Goal: Task Accomplishment & Management: Manage account settings

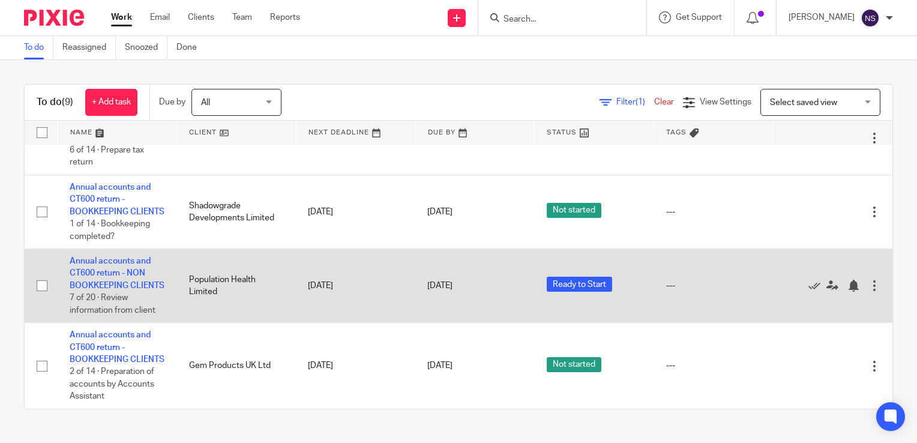
scroll to position [445, 0]
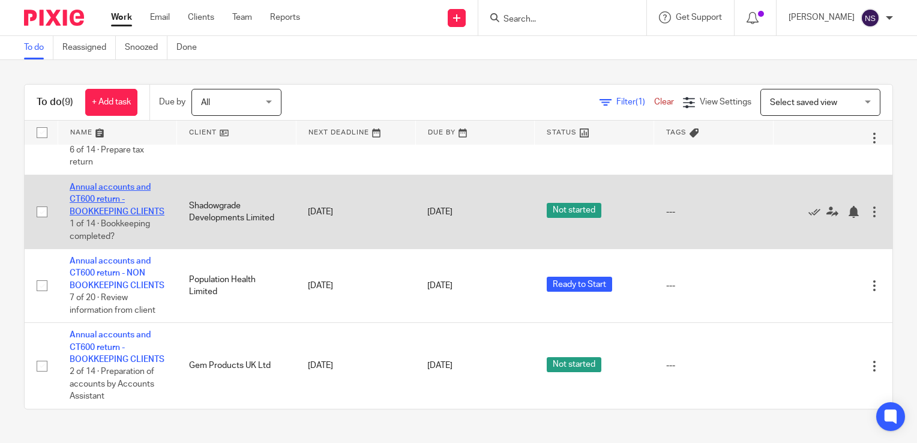
click at [85, 191] on link "Annual accounts and CT600 return - BOOKKEEPING CLIENTS" at bounding box center [117, 199] width 95 height 33
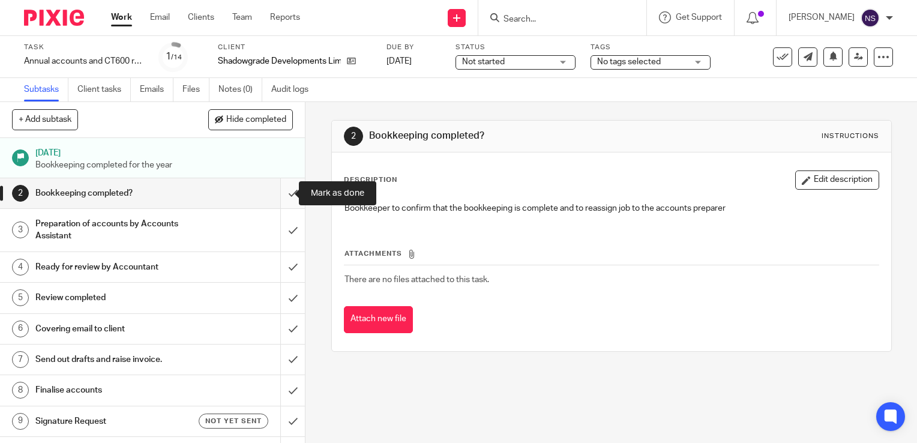
click at [280, 188] on input "submit" at bounding box center [152, 193] width 305 height 30
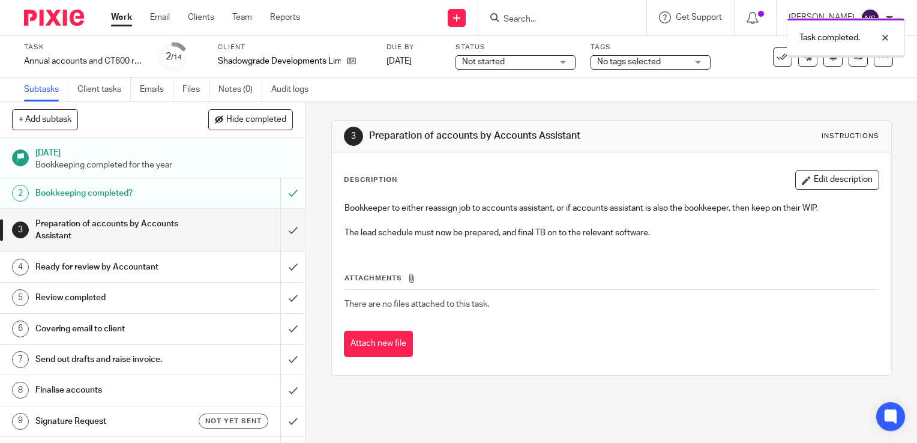
click at [280, 227] on input "submit" at bounding box center [152, 230] width 305 height 43
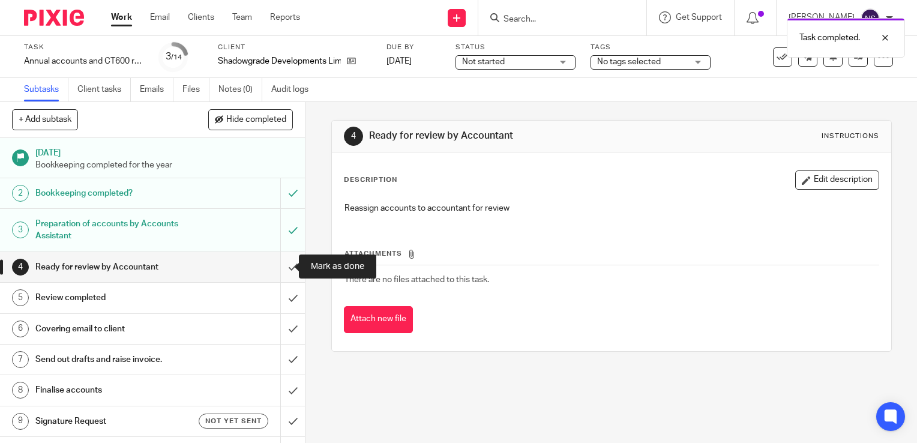
click at [271, 269] on input "submit" at bounding box center [152, 267] width 305 height 30
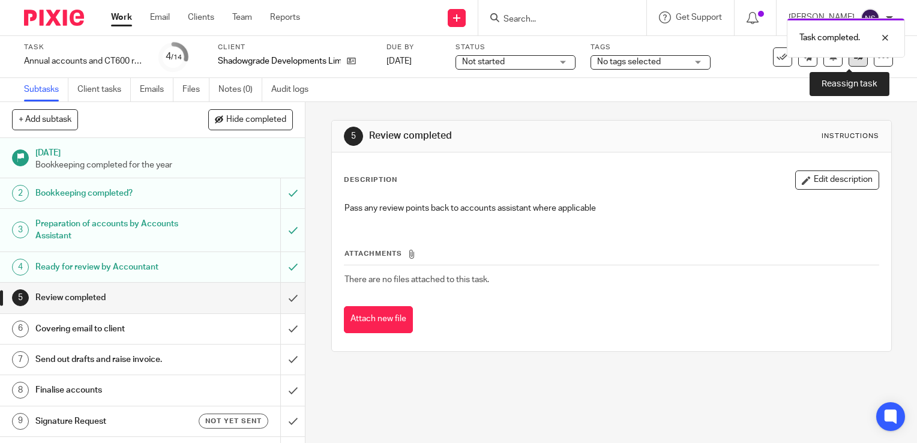
click at [848, 64] on link at bounding box center [857, 56] width 19 height 19
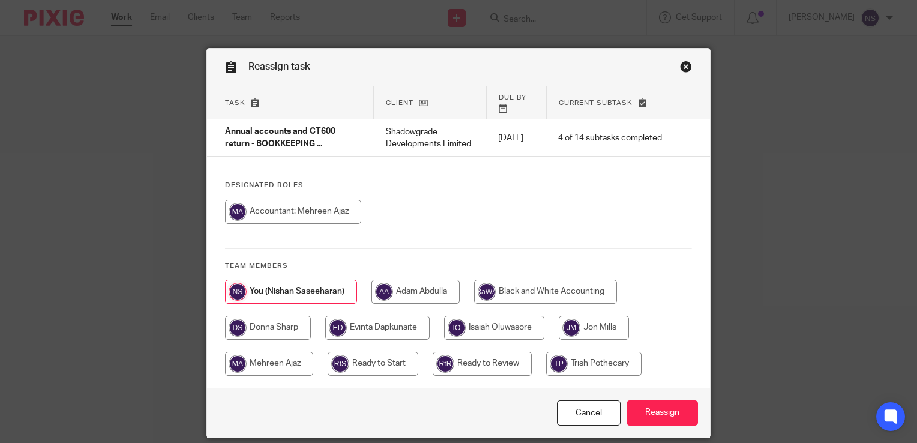
click at [479, 366] on input "radio" at bounding box center [482, 364] width 99 height 24
radio input "true"
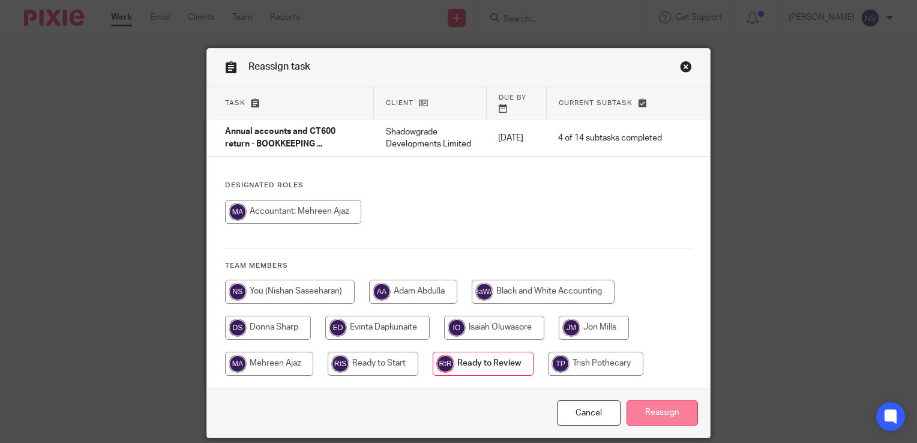
click at [655, 422] on input "Reassign" at bounding box center [661, 413] width 71 height 26
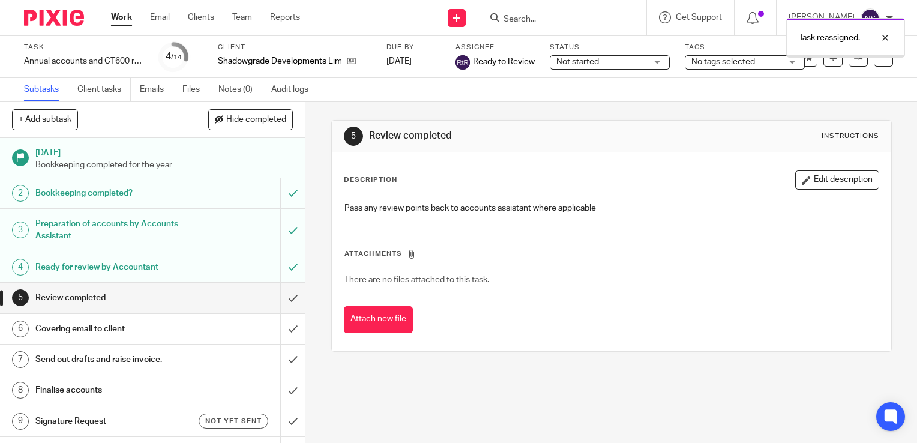
click at [62, 19] on img at bounding box center [54, 18] width 60 height 16
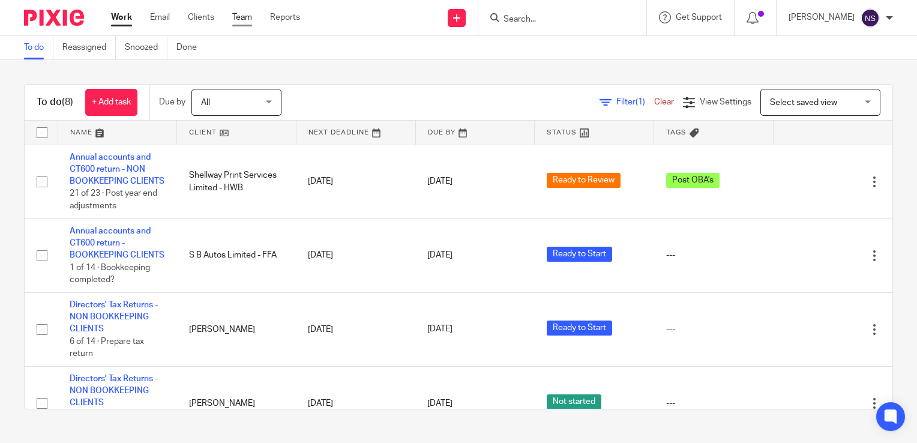
click at [245, 16] on link "Team" at bounding box center [242, 17] width 20 height 12
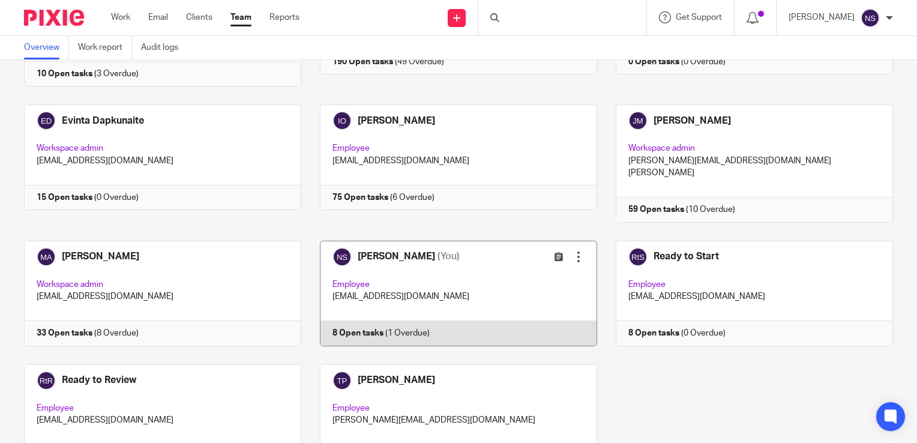
scroll to position [180, 0]
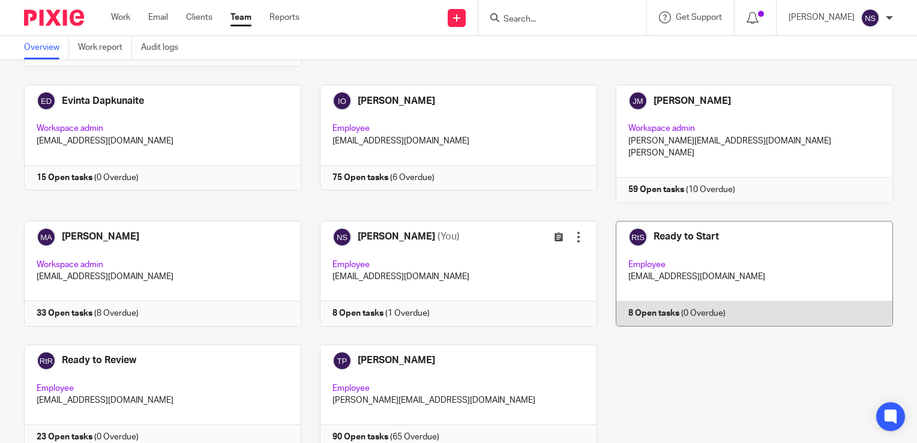
click at [669, 221] on link at bounding box center [745, 274] width 296 height 106
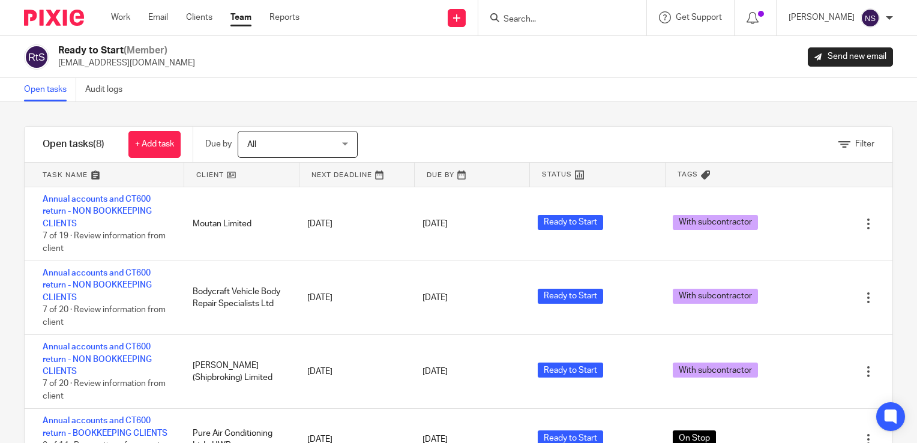
click at [70, 11] on img at bounding box center [54, 18] width 60 height 16
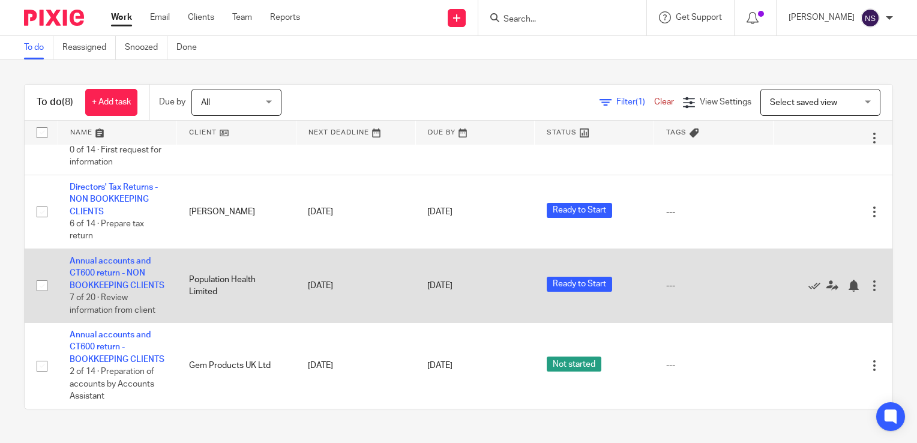
scroll to position [391, 0]
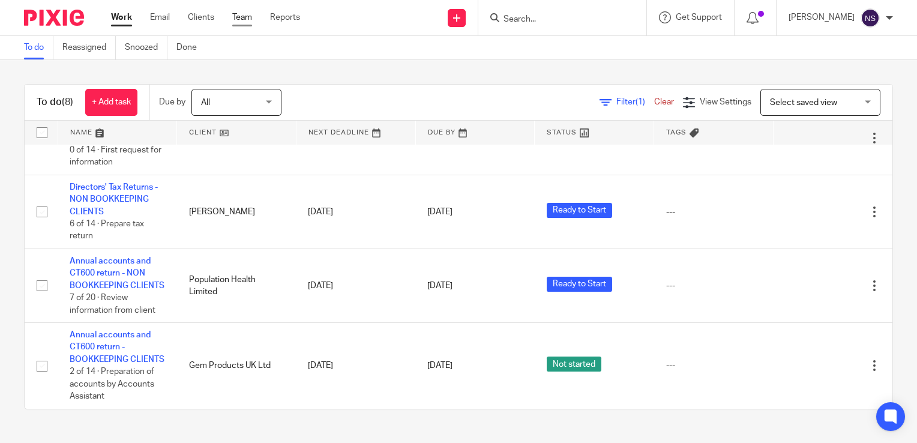
click at [244, 17] on link "Team" at bounding box center [242, 17] width 20 height 12
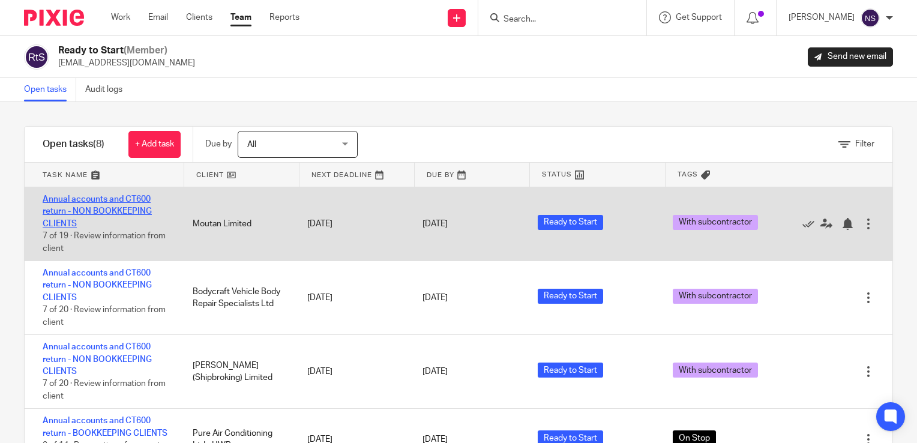
click at [126, 210] on link "Annual accounts and CT600 return - NON BOOKKEEPING CLIENTS" at bounding box center [97, 211] width 109 height 33
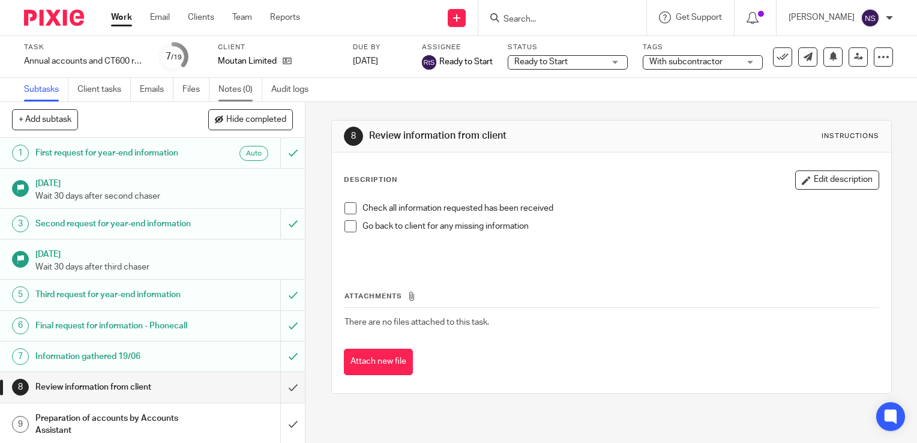
click at [228, 88] on link "Notes (0)" at bounding box center [240, 89] width 44 height 23
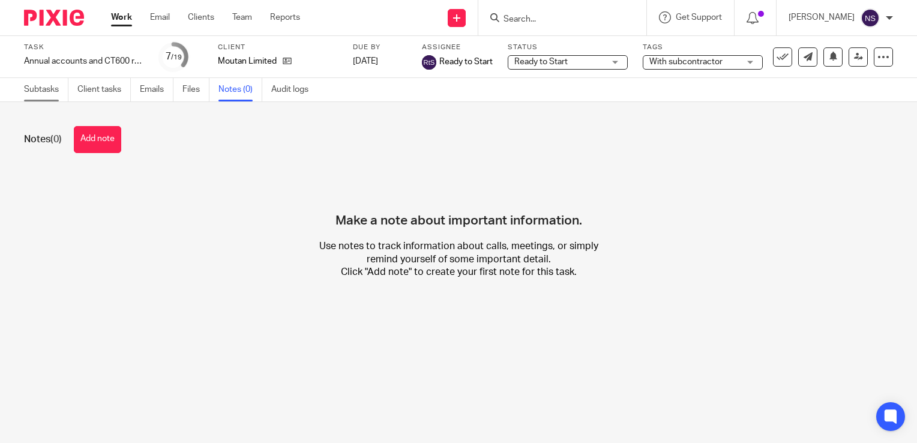
click at [43, 85] on link "Subtasks" at bounding box center [46, 89] width 44 height 23
